Goal: Transaction & Acquisition: Download file/media

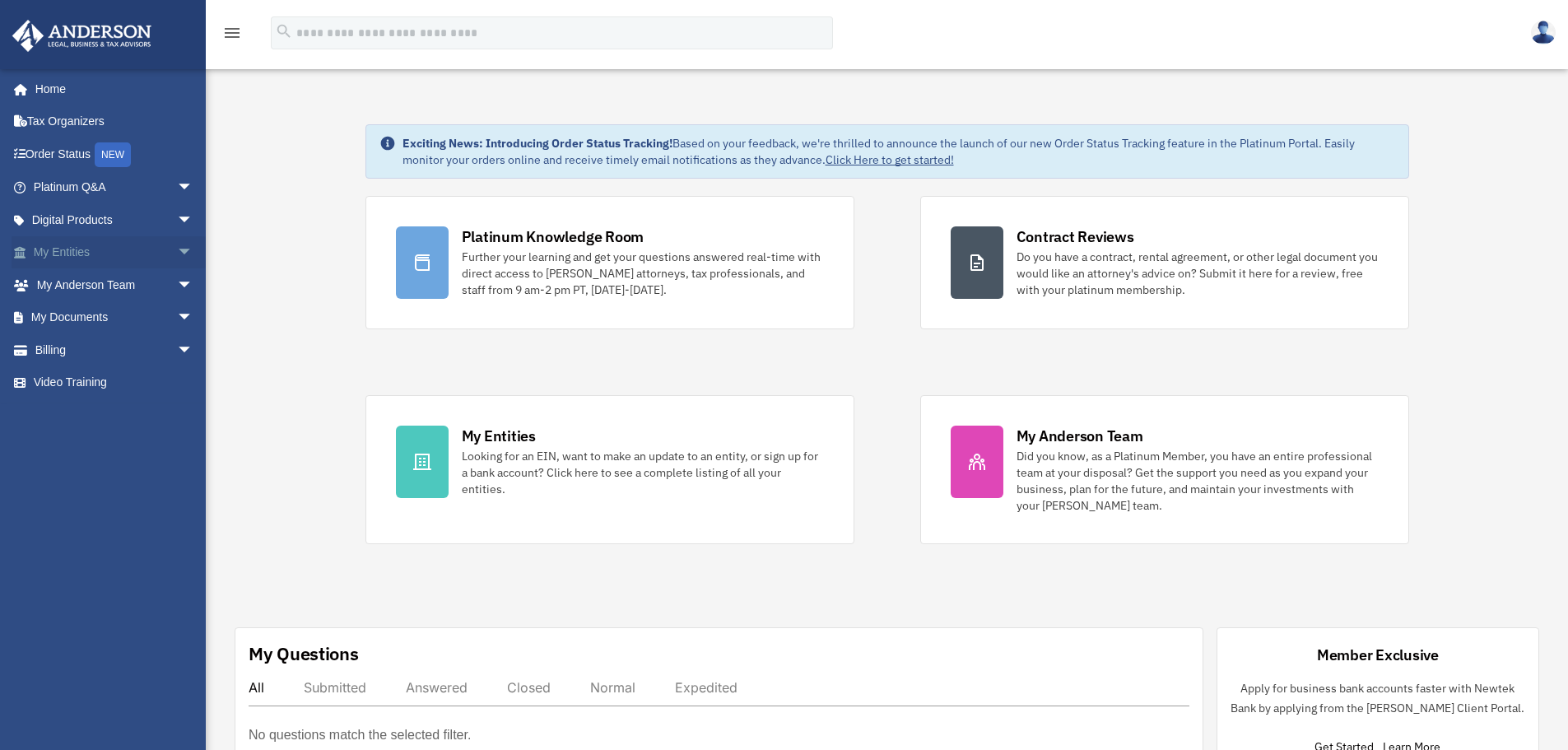
click at [63, 249] on link "My Entities arrow_drop_down" at bounding box center [115, 252] width 207 height 32
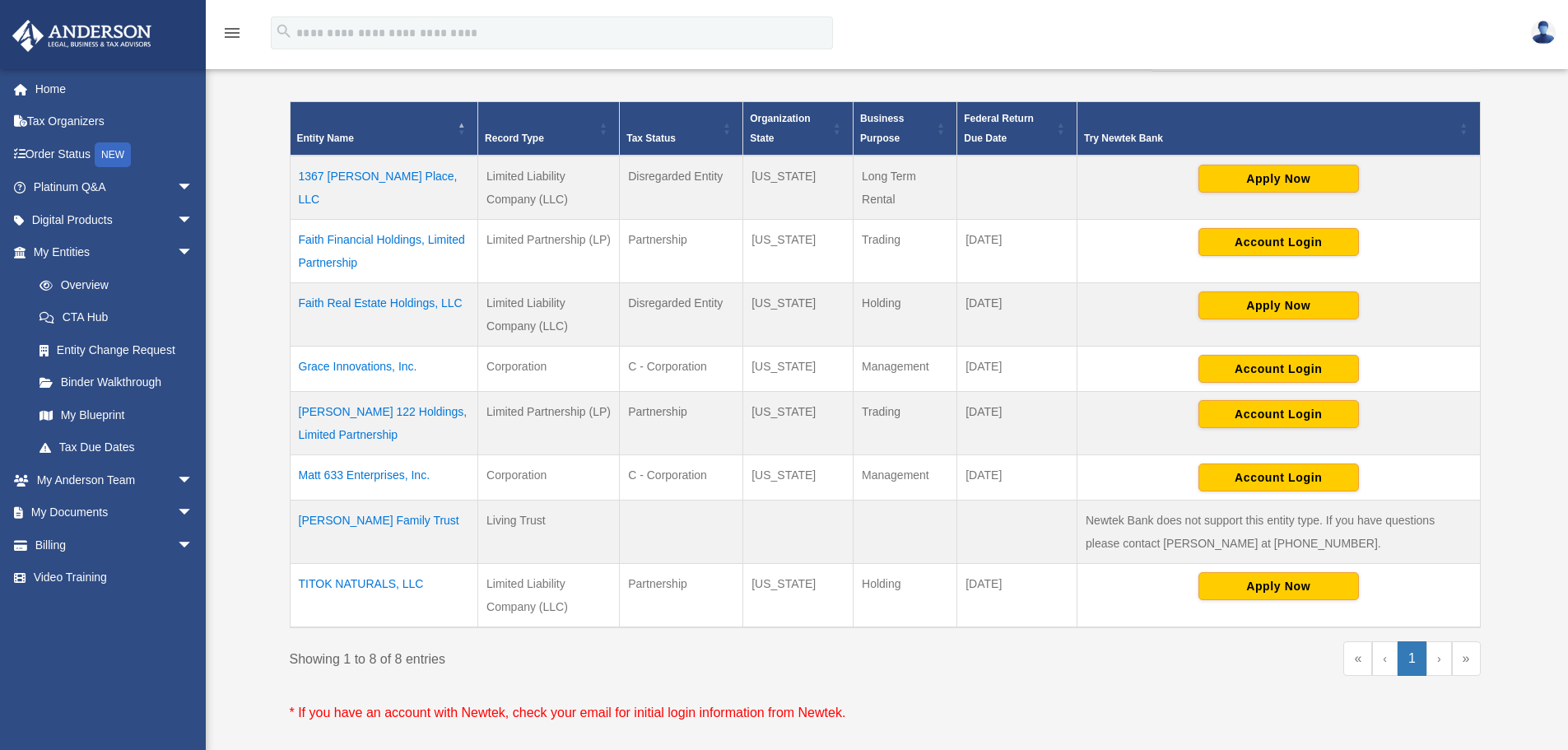
scroll to position [330, 0]
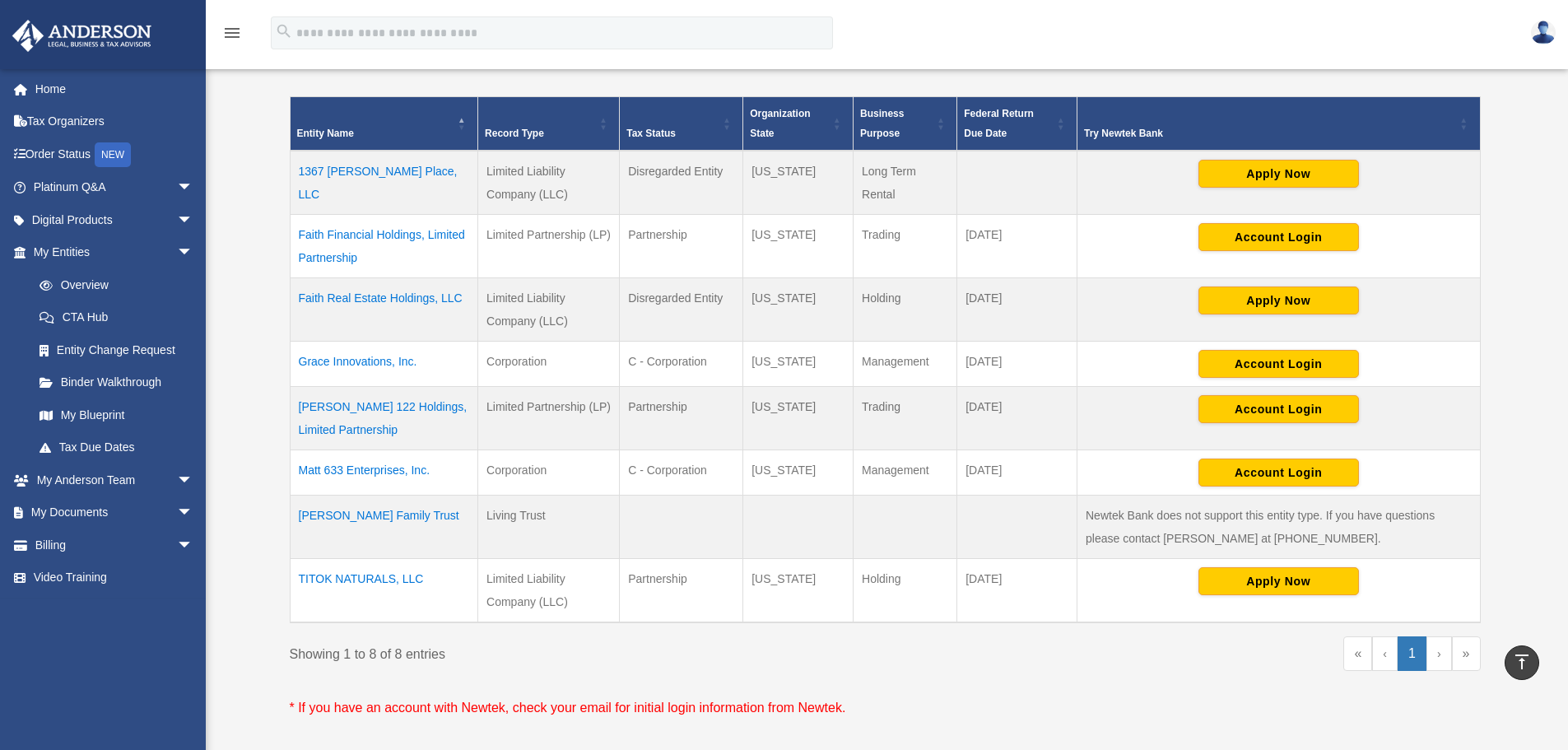
click at [349, 577] on td "TITOK NATURALS, LLC" at bounding box center [384, 591] width 189 height 64
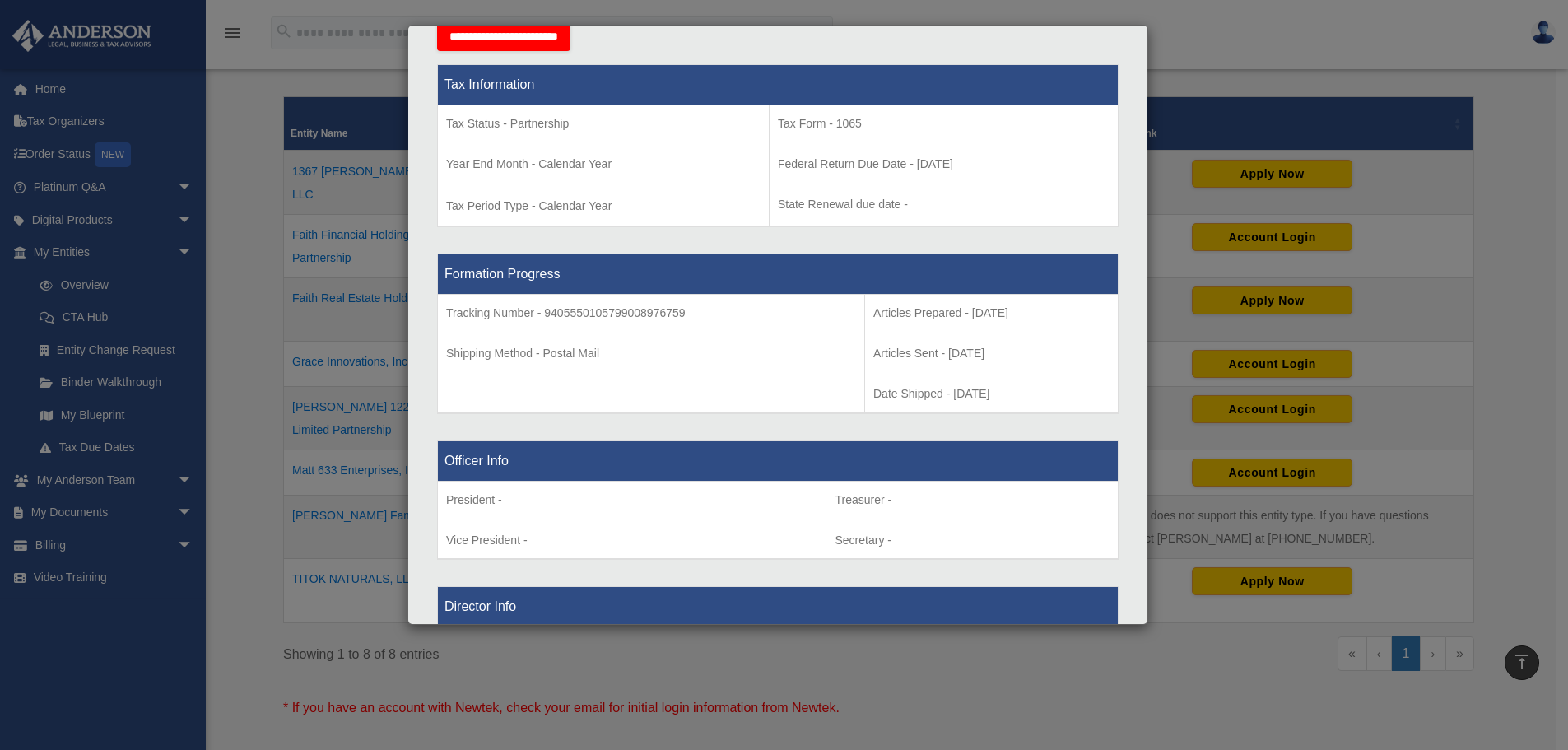
scroll to position [658, 0]
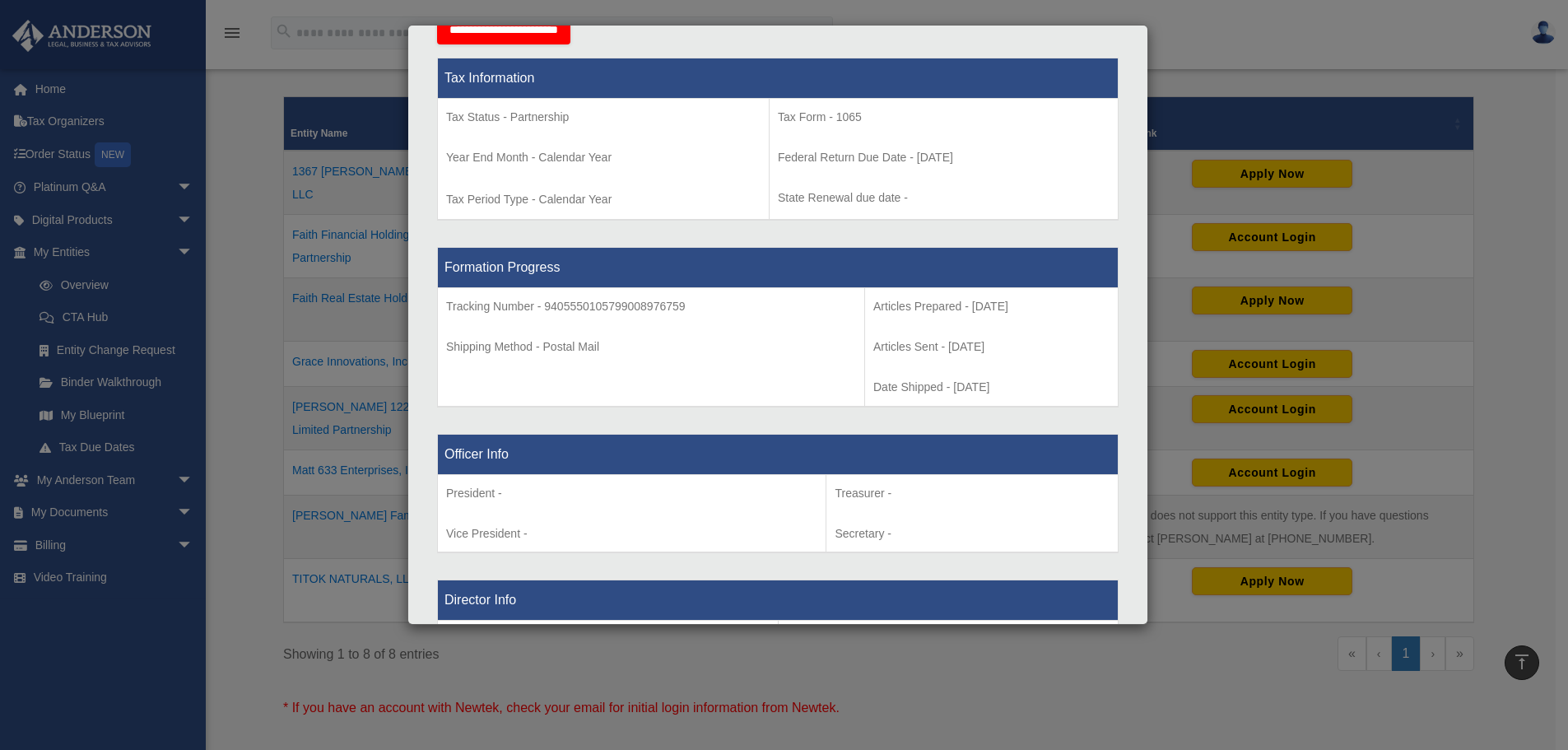
click at [796, 113] on p "Tax Form - 1065" at bounding box center [943, 117] width 332 height 21
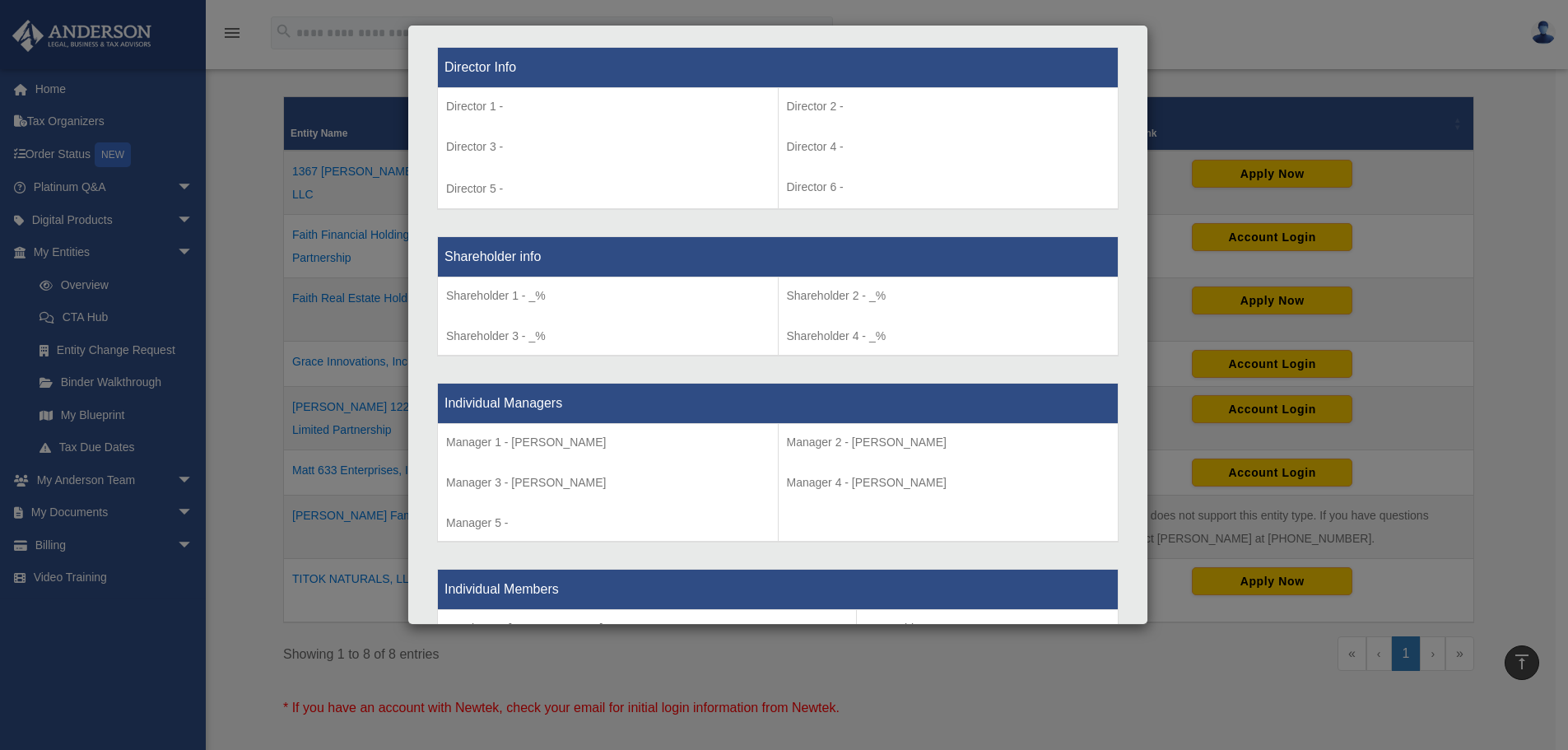
scroll to position [1160, 0]
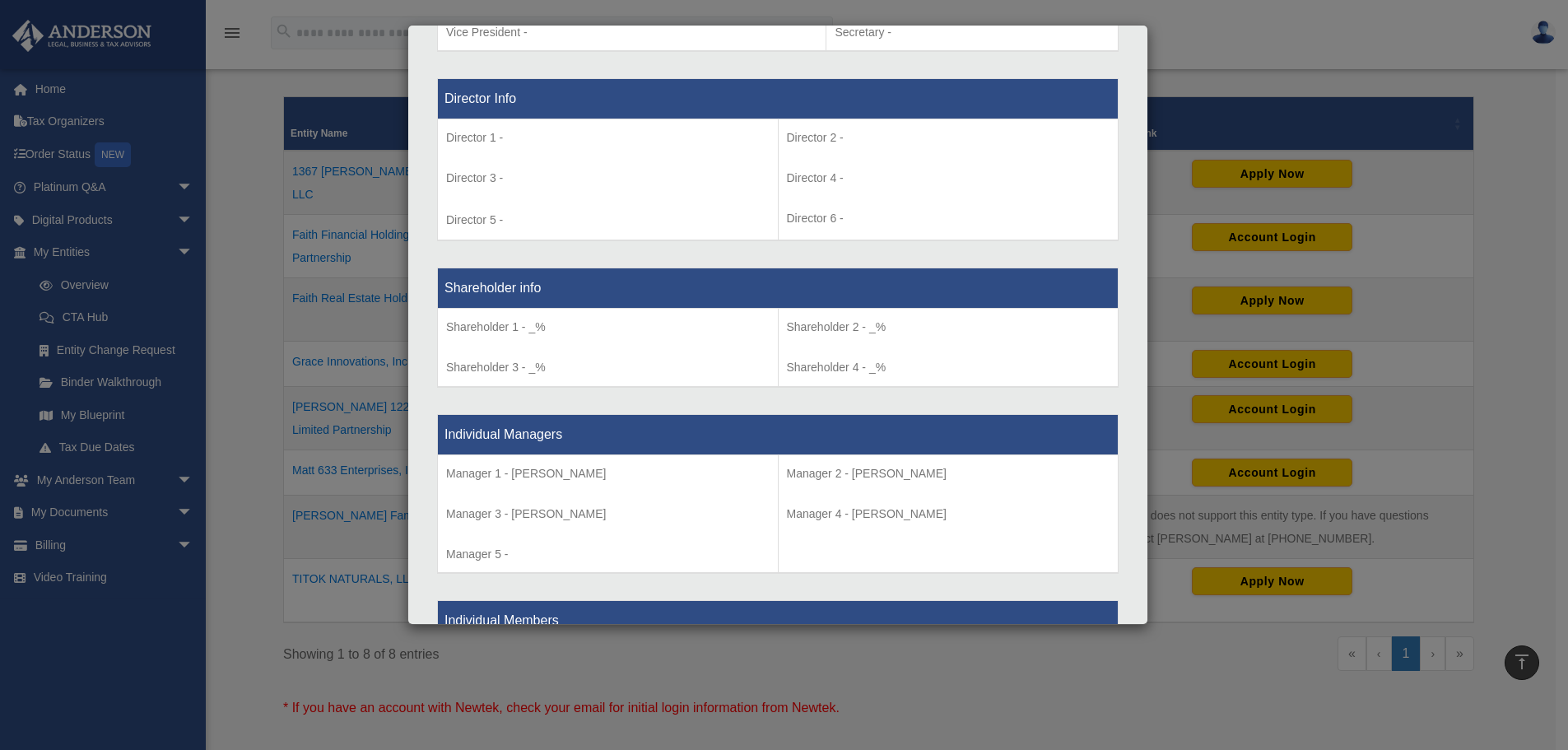
click at [1221, 26] on div "Details × Articles Sent Organizational Date" at bounding box center [784, 375] width 1568 height 750
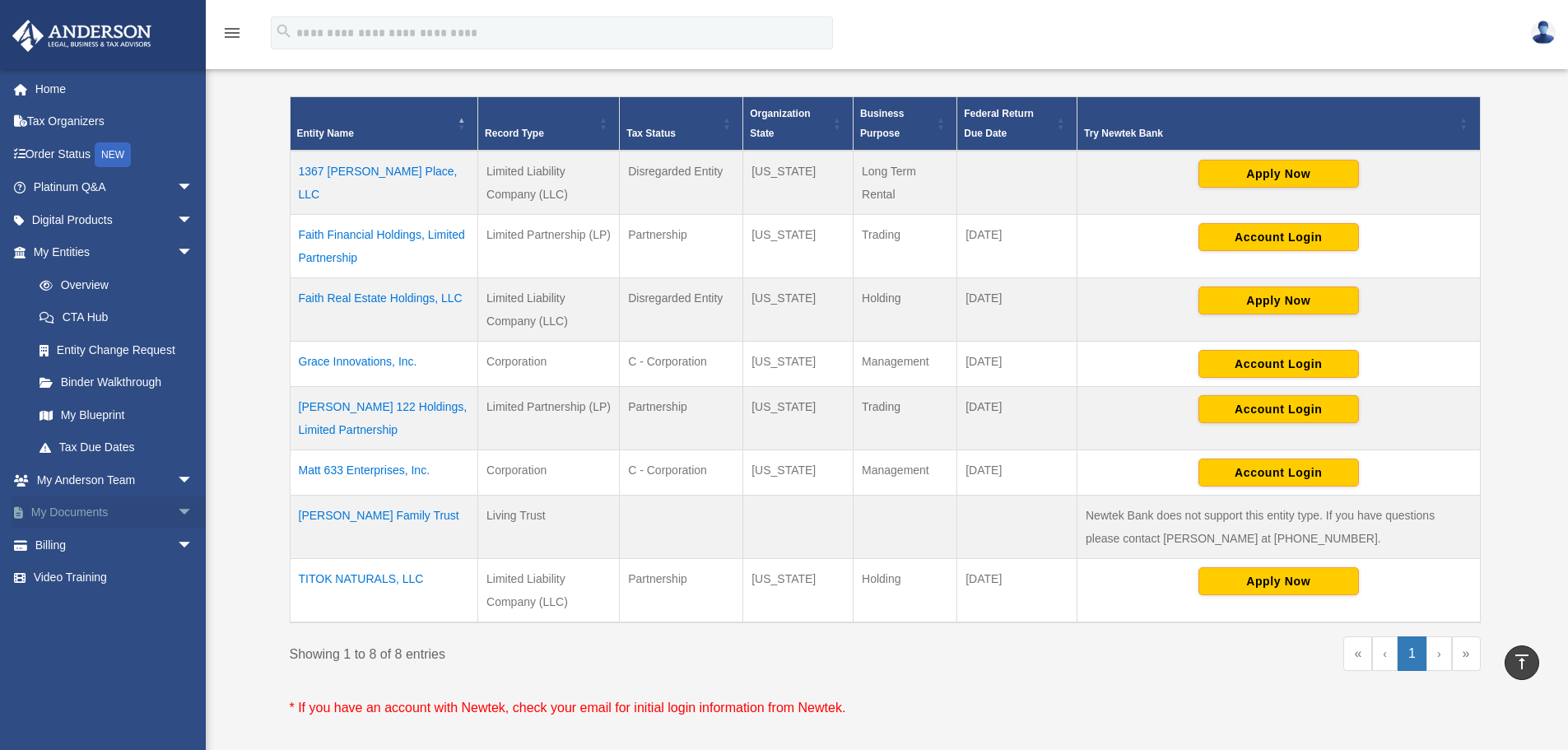
click at [99, 511] on link "My Documents arrow_drop_down" at bounding box center [115, 512] width 207 height 32
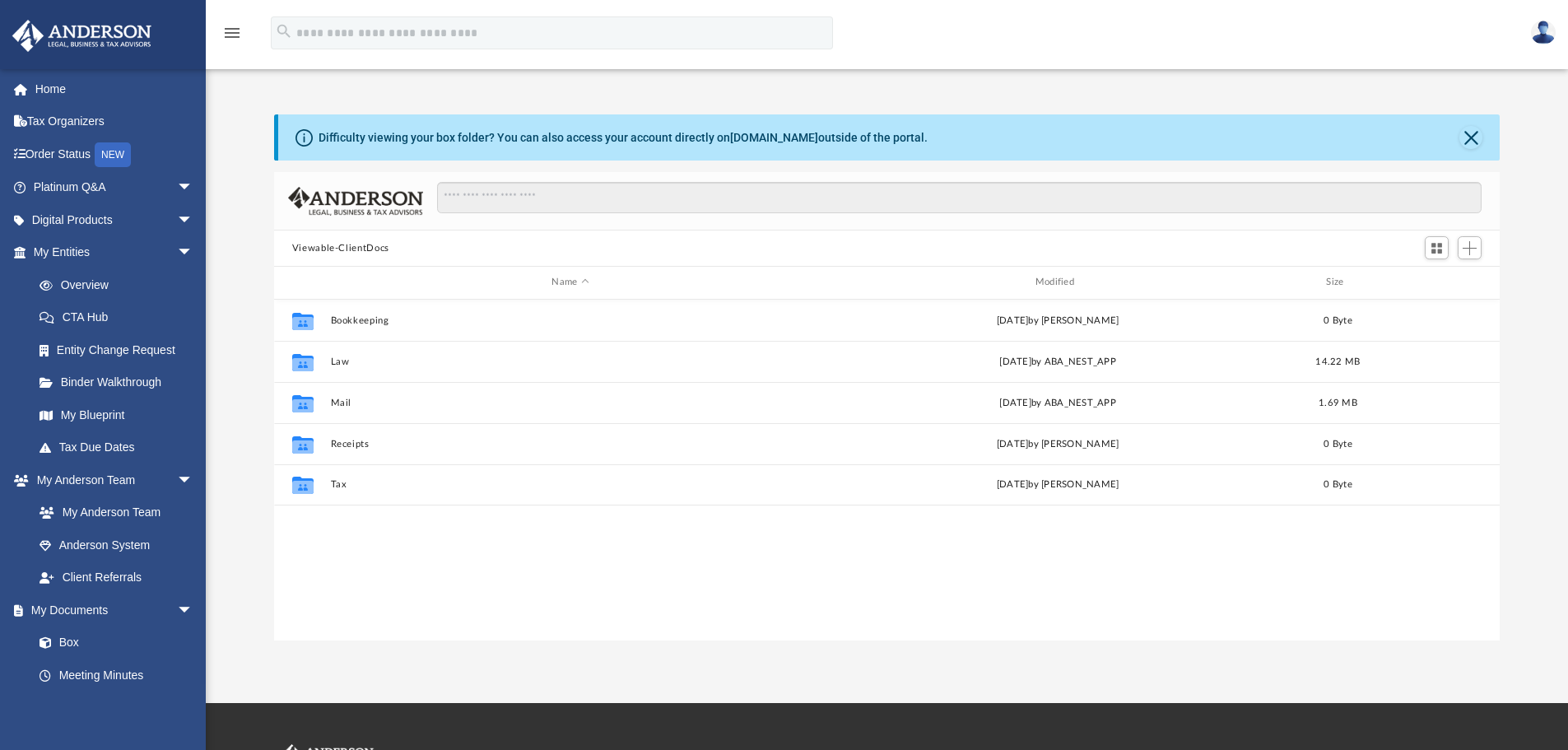
scroll to position [362, 1214]
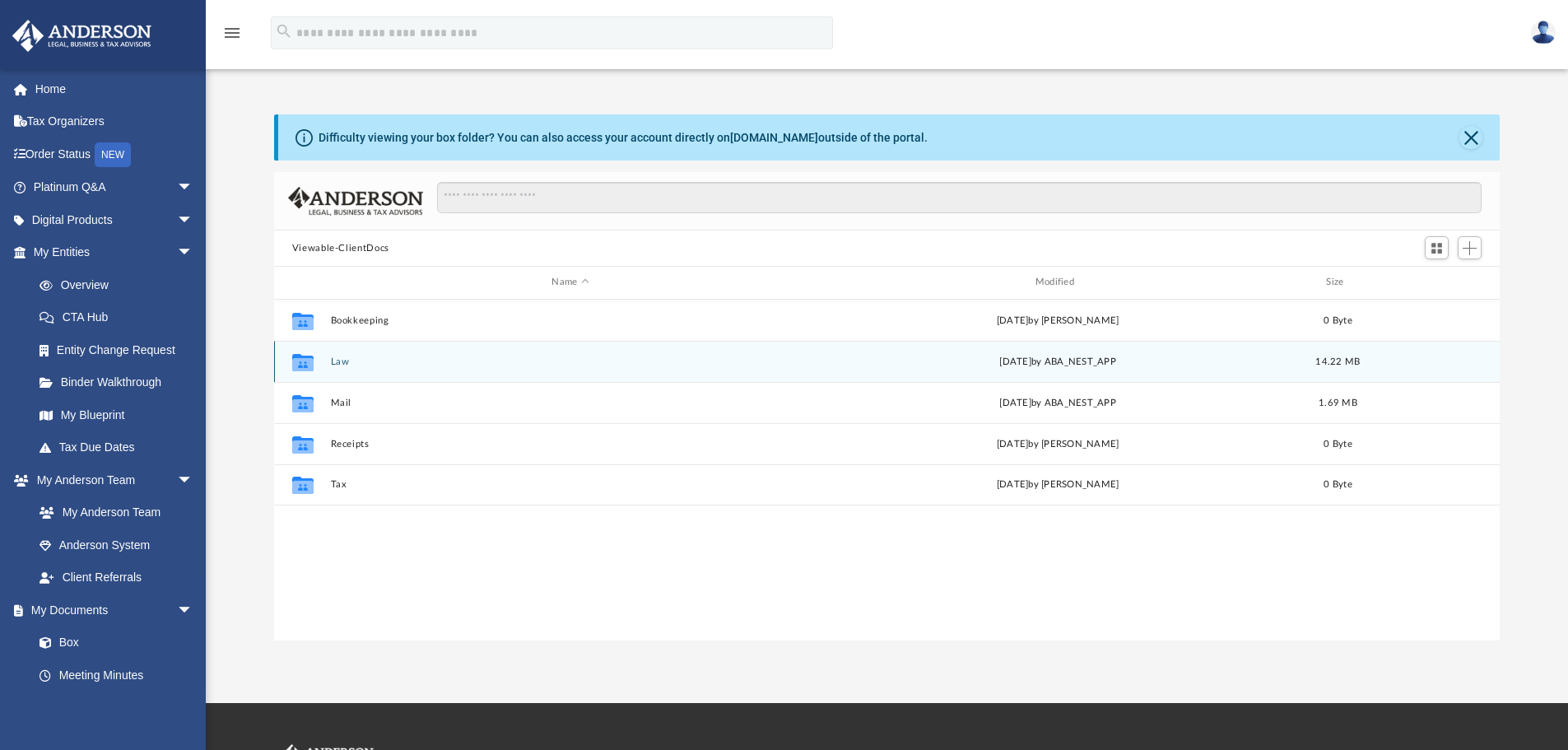
click at [335, 364] on button "Law" at bounding box center [570, 361] width 480 height 11
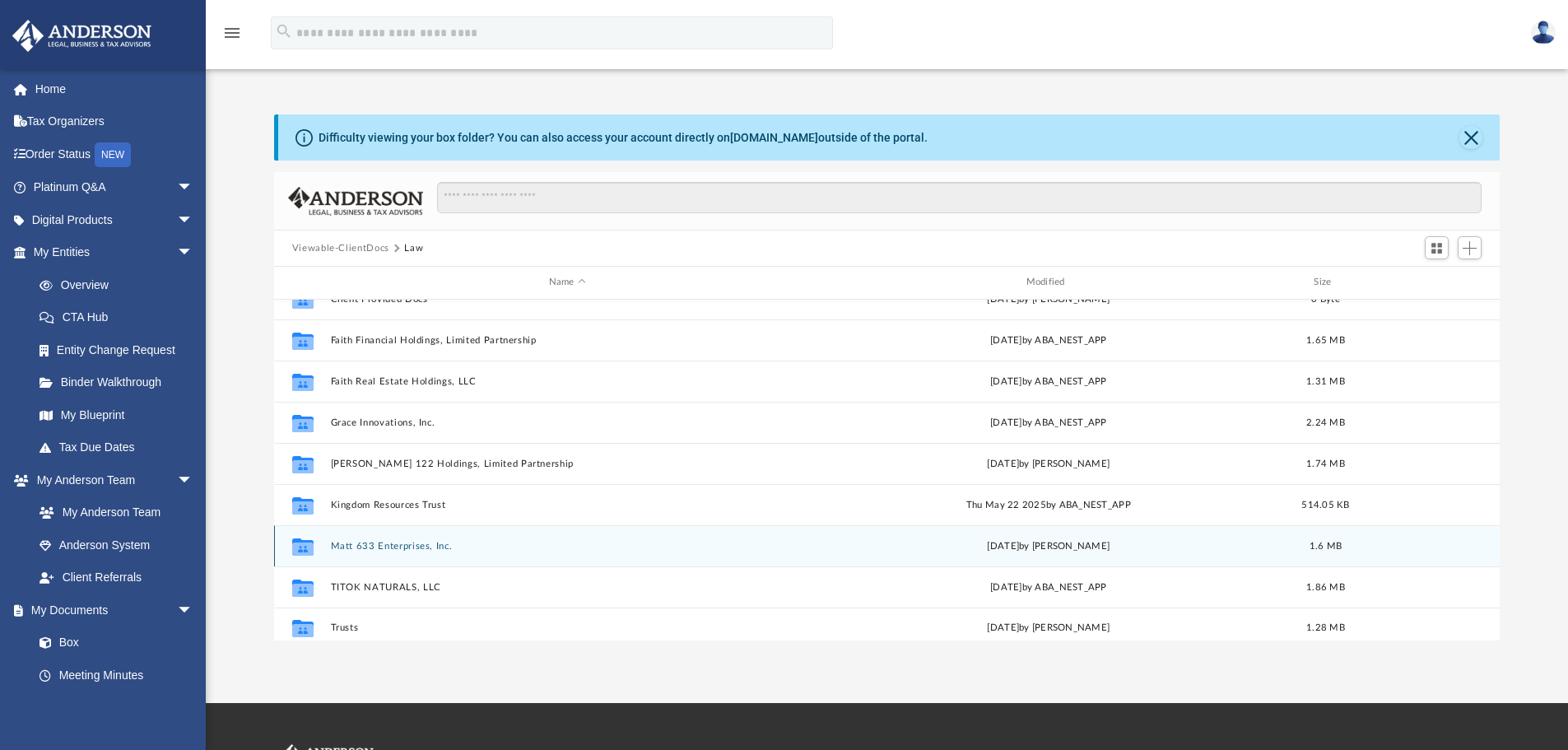
scroll to position [71, 0]
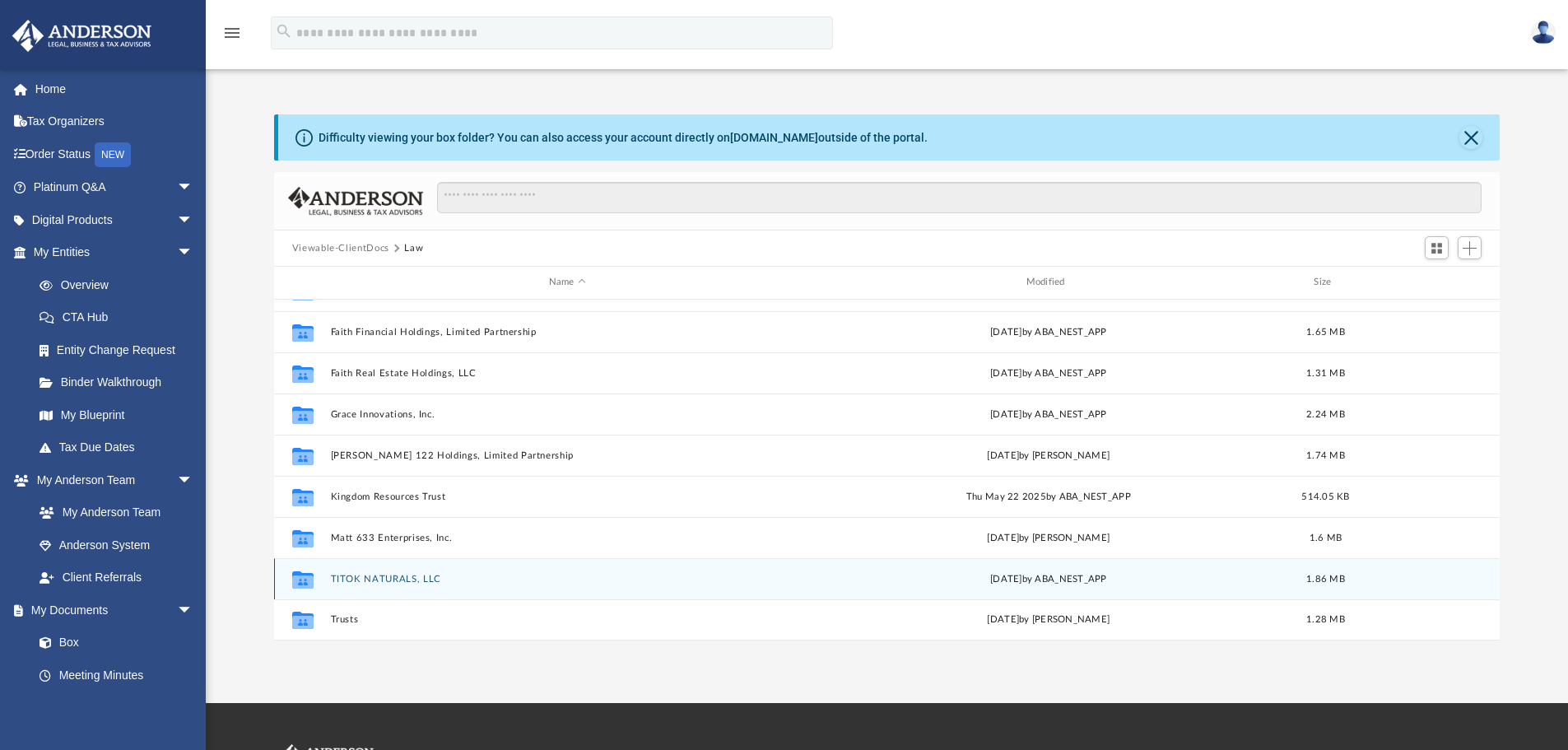
click at [386, 572] on div "Collaborated Folder TITOK NATURALS, LLC [DATE] by ABA_NEST_APP 1.86 MB" at bounding box center [888, 579] width 1226 height 41
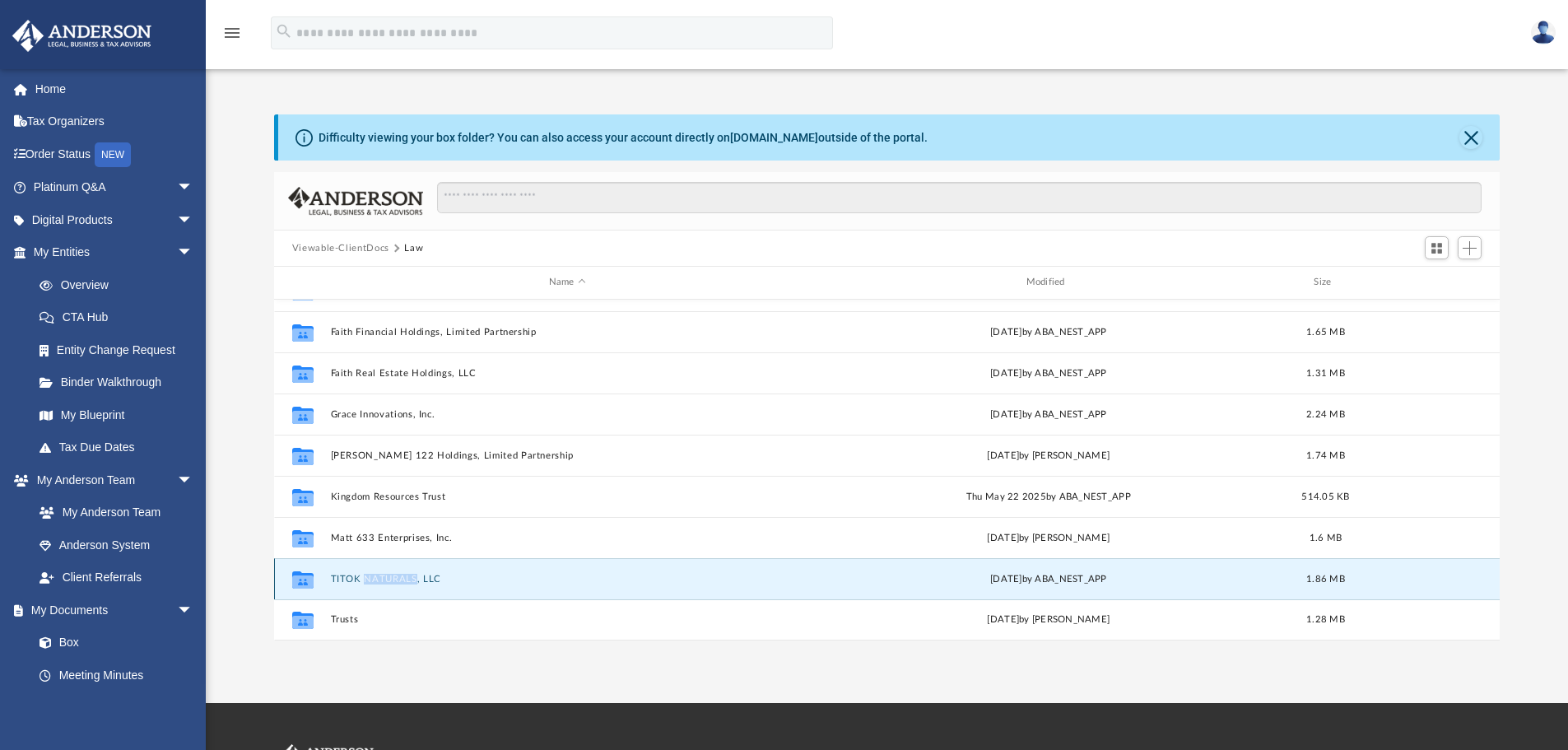
click at [386, 572] on div "Collaborated Folder TITOK NATURALS, LLC [DATE] by ABA_NEST_APP 1.86 MB" at bounding box center [888, 579] width 1226 height 41
click at [386, 577] on button "TITOK NATURALS, LLC" at bounding box center [567, 579] width 474 height 11
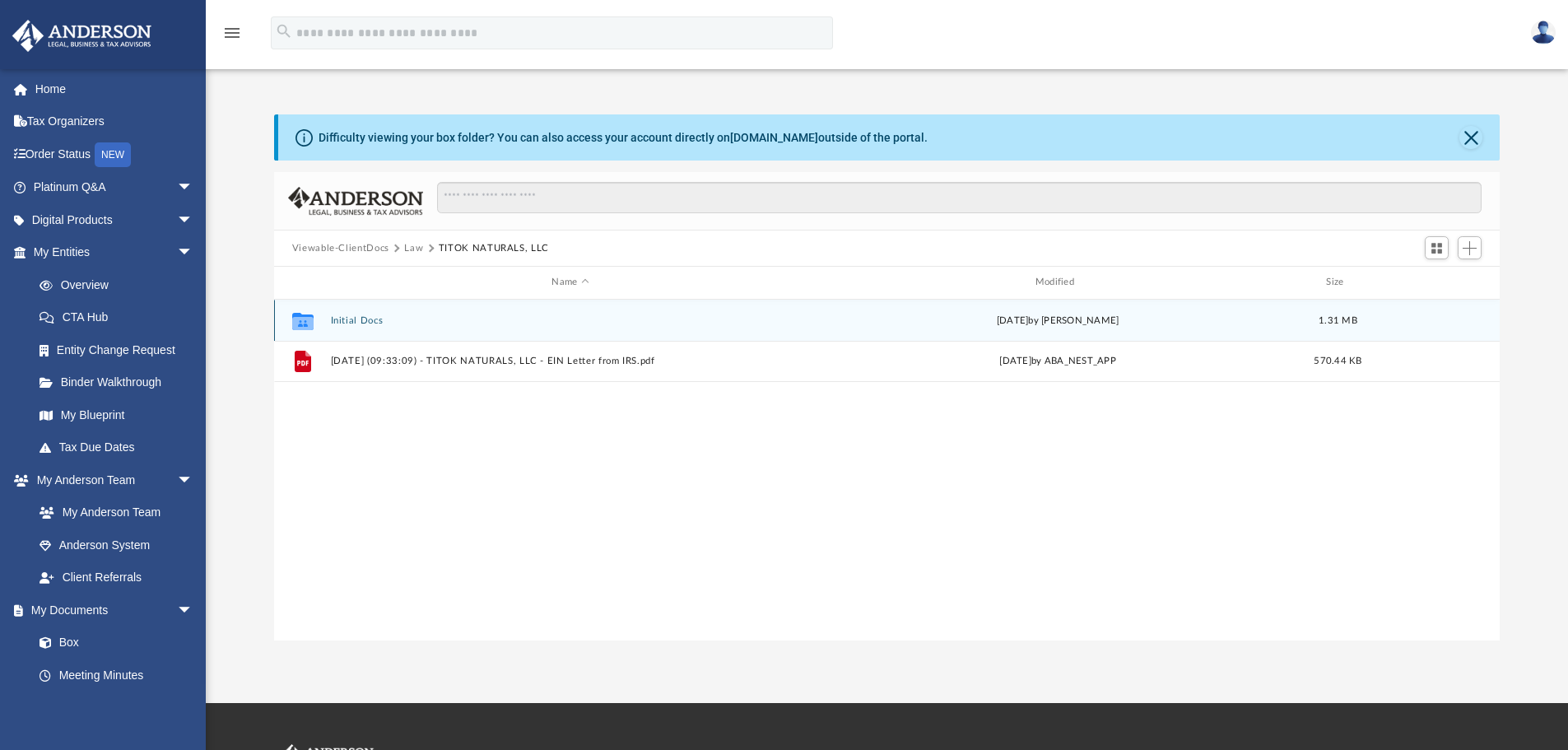
scroll to position [0, 0]
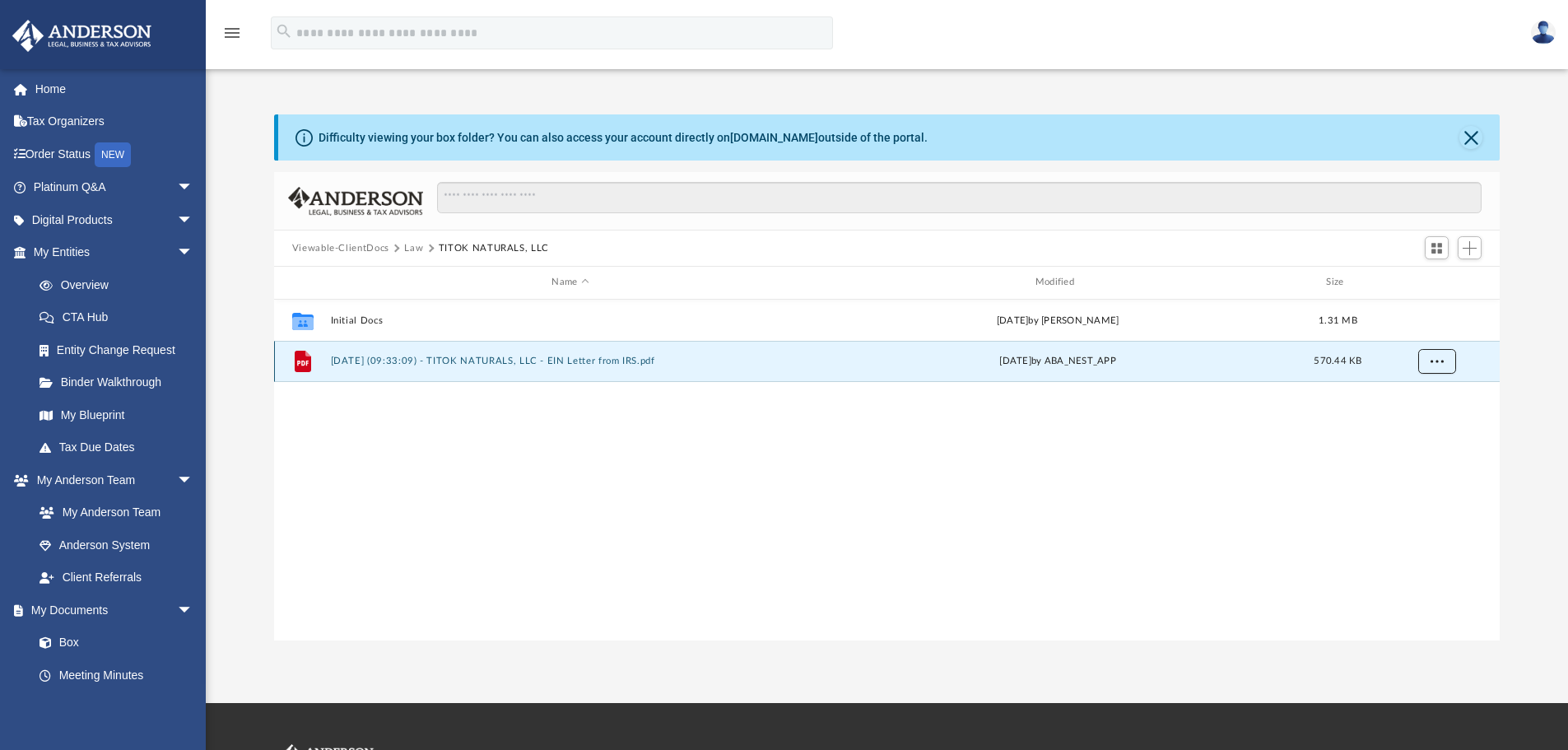
click at [1427, 357] on button "More options" at bounding box center [1436, 361] width 37 height 25
click at [1427, 420] on li "Download" at bounding box center [1421, 420] width 48 height 18
